Goal: Task Accomplishment & Management: Manage account settings

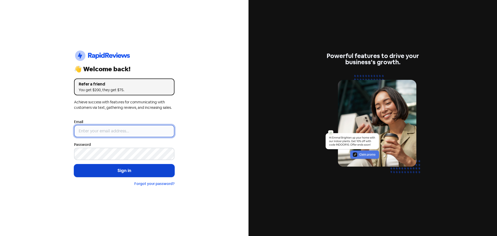
type input "[EMAIL_ADDRESS][DOMAIN_NAME]"
click at [119, 169] on button "Sign in" at bounding box center [124, 170] width 100 height 13
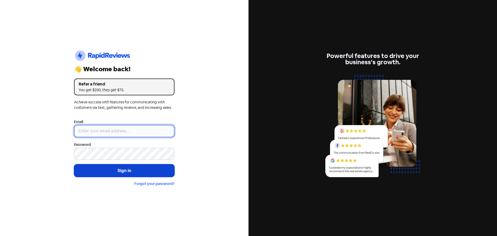
type input "[EMAIL_ADDRESS][DOMAIN_NAME]"
click at [135, 169] on button "Sign in" at bounding box center [124, 170] width 100 height 13
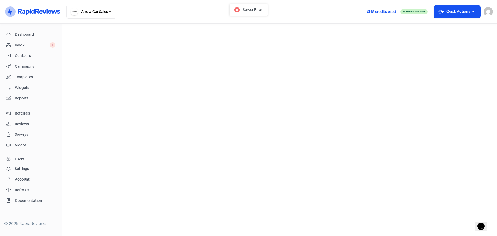
click at [21, 123] on span "Reviews" at bounding box center [35, 123] width 41 height 5
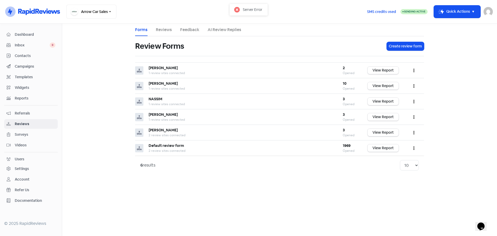
click at [162, 28] on link "Reviews" at bounding box center [164, 30] width 16 height 6
